Goal: Information Seeking & Learning: Learn about a topic

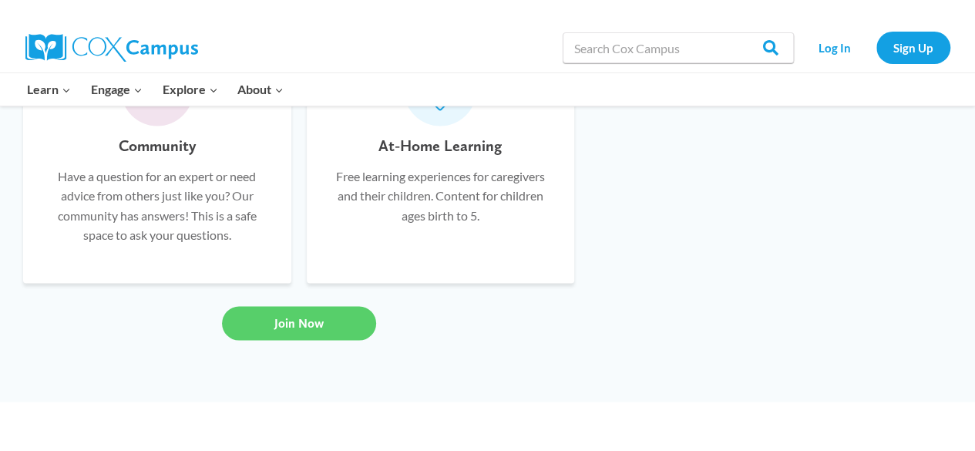
scroll to position [1388, 0]
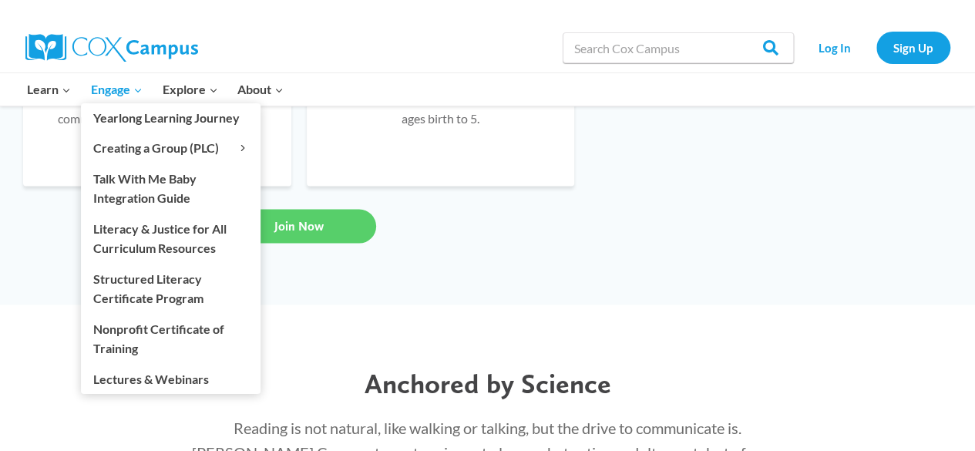
click at [143, 93] on link "Engage Expand" at bounding box center [117, 89] width 72 height 32
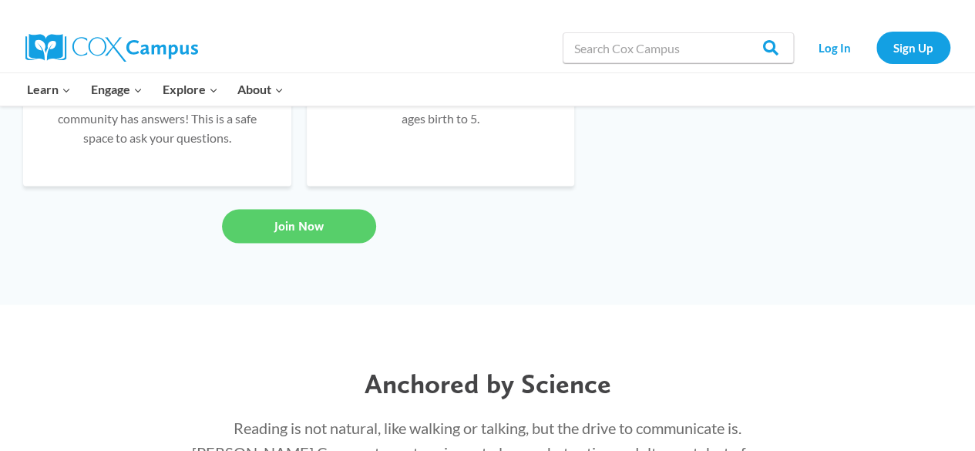
click at [612, 335] on div "Anchored by Science Reading is not natural, like walking or talking, but the dr…" at bounding box center [487, 412] width 975 height 215
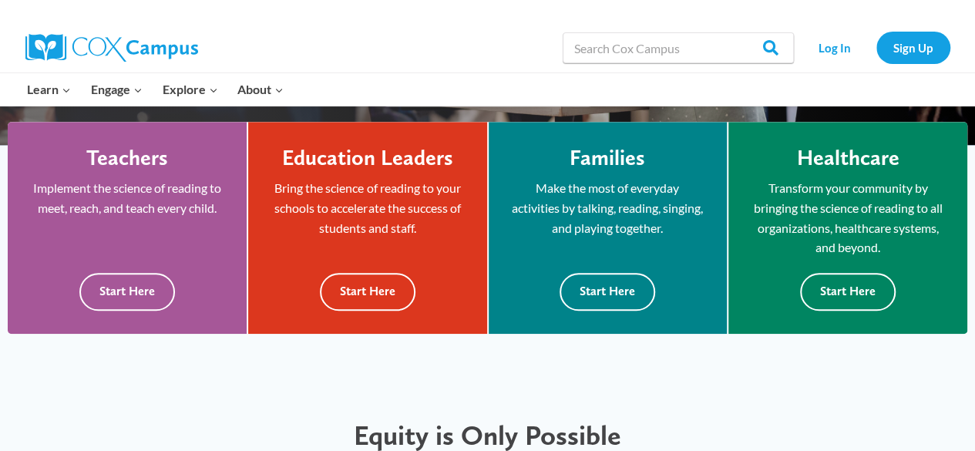
scroll to position [463, 0]
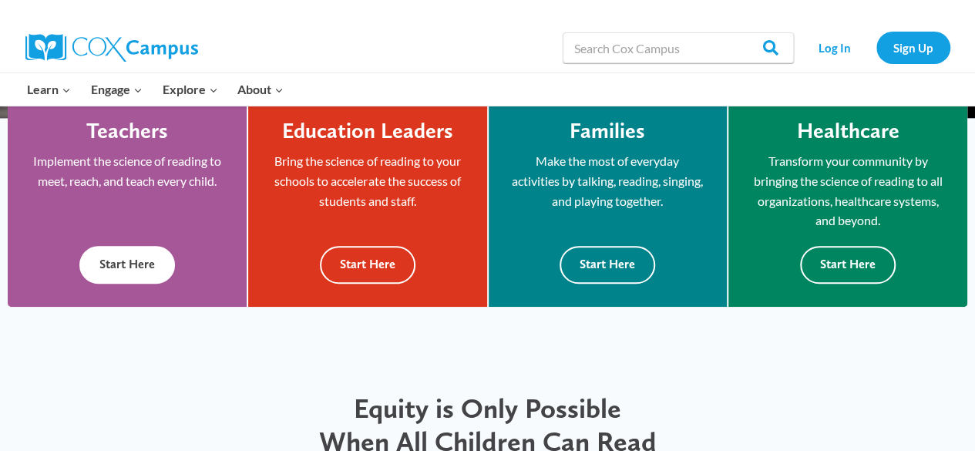
click at [129, 257] on button "Start Here" at bounding box center [127, 265] width 96 height 38
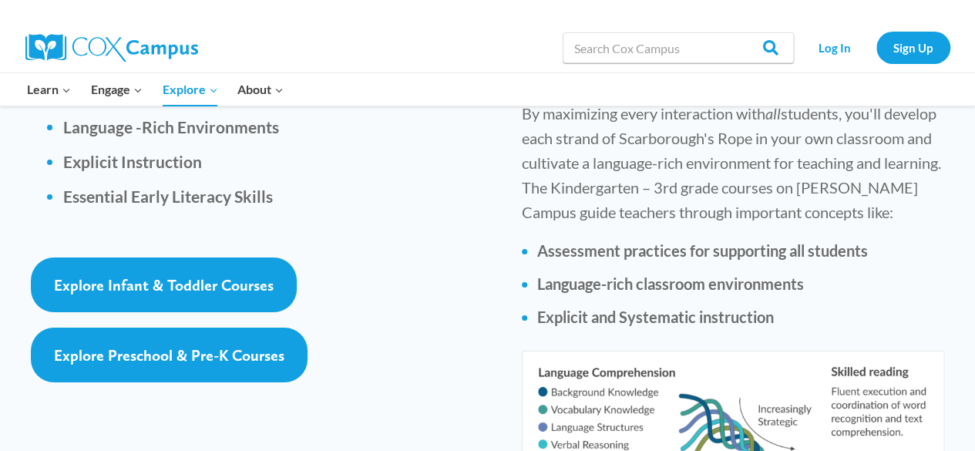
scroll to position [2468, 0]
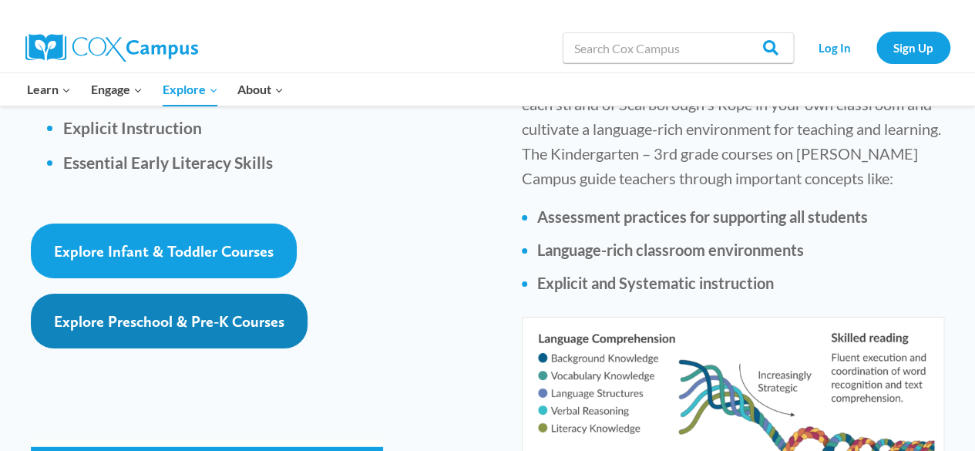
click at [178, 312] on span "Explore Preschool & Pre-K Courses" at bounding box center [169, 321] width 231 height 19
